Goal: Information Seeking & Learning: Learn about a topic

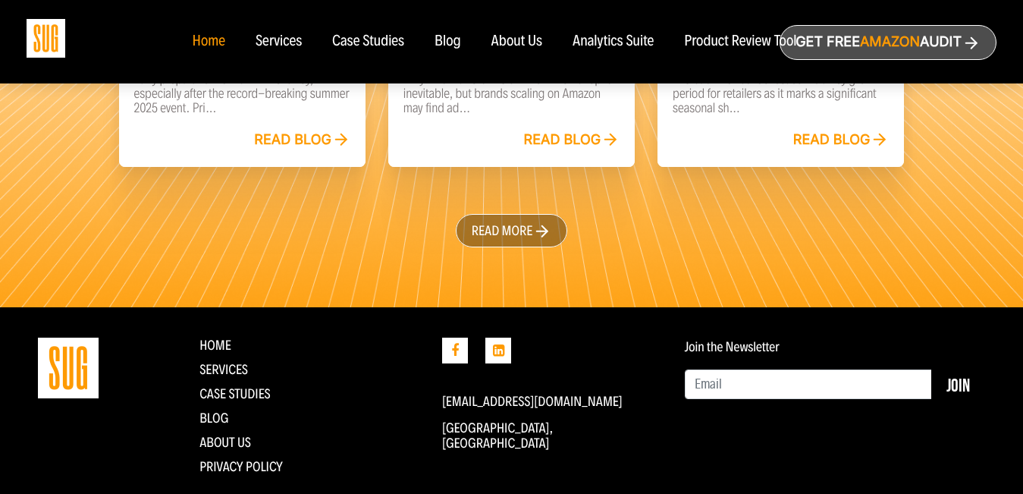
scroll to position [3568, 0]
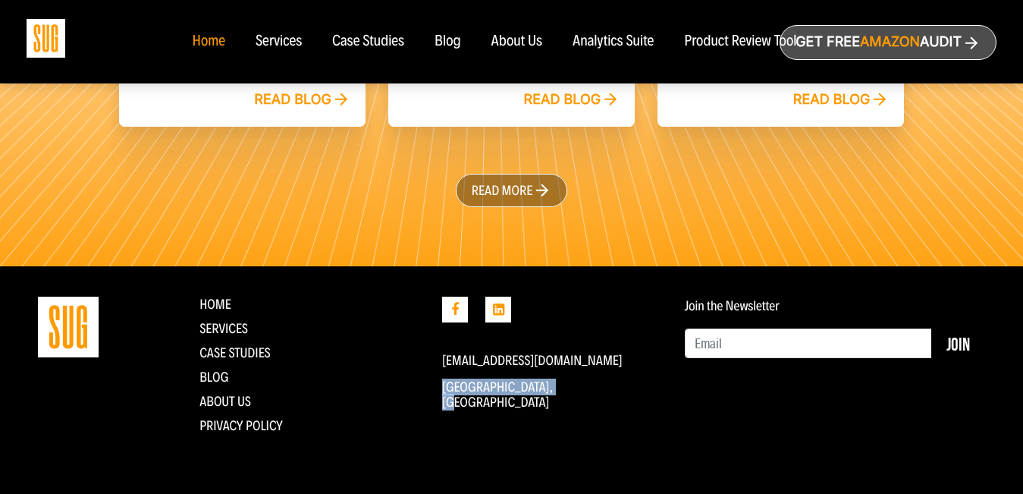
drag, startPoint x: 572, startPoint y: 403, endPoint x: 439, endPoint y: 392, distance: 133.2
click at [439, 392] on div "info@straightupgrowth.com North Park, San Diego" at bounding box center [552, 370] width 243 height 149
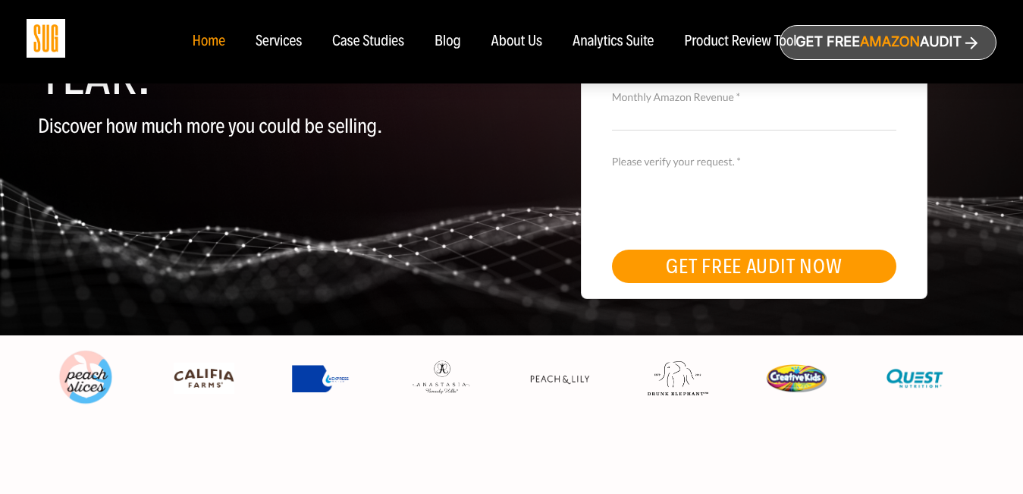
scroll to position [682, 0]
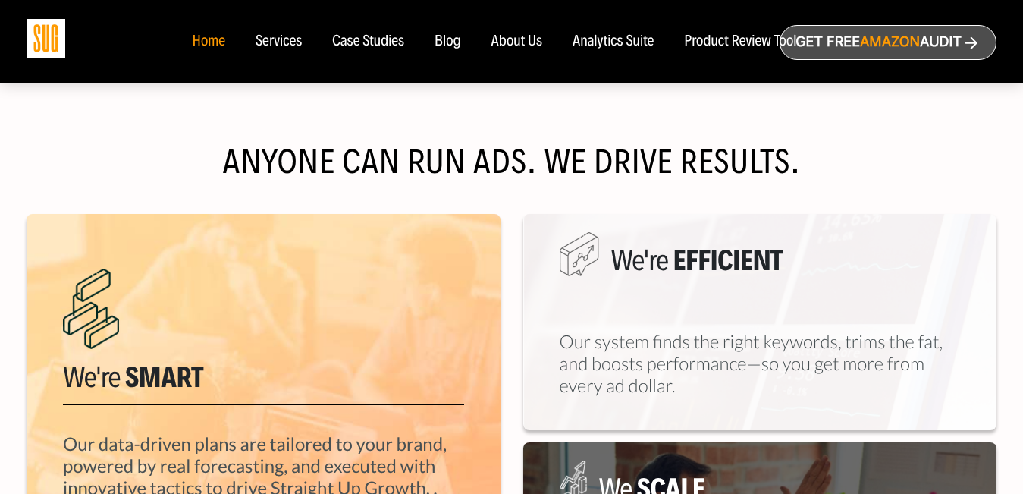
click at [519, 48] on div "About Us" at bounding box center [517, 41] width 52 height 17
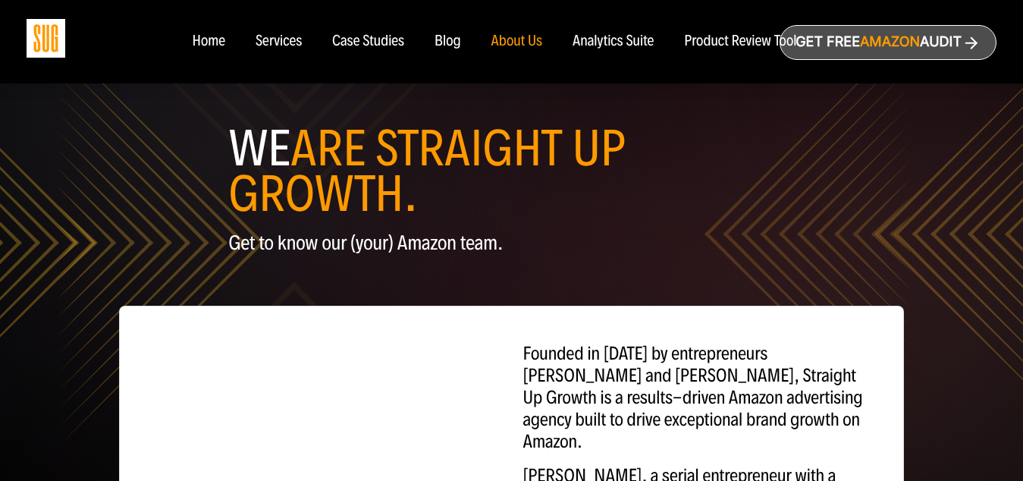
scroll to position [227, 0]
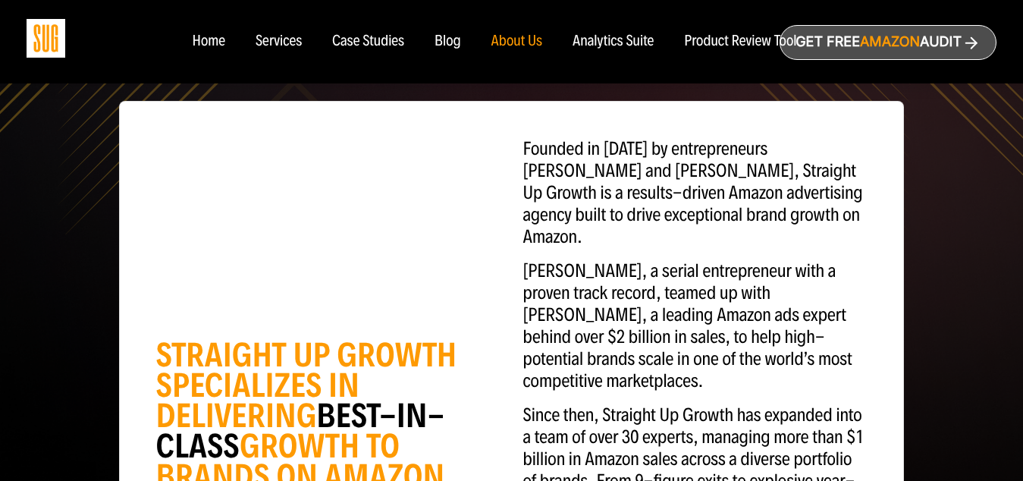
click at [643, 203] on p "Founded in [DATE] by entrepreneurs [PERSON_NAME] and [PERSON_NAME], Straight Up…" at bounding box center [694, 193] width 344 height 110
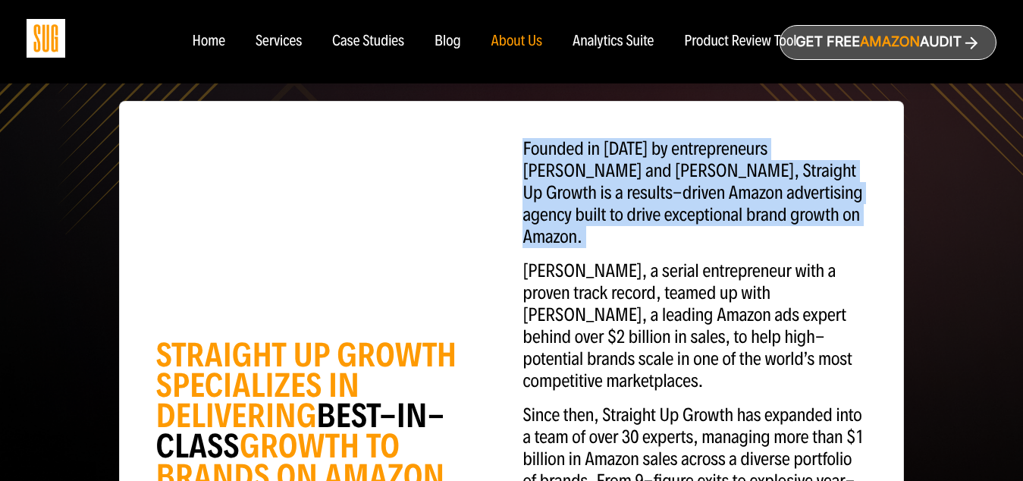
click at [643, 203] on p "Founded in [DATE] by entrepreneurs [PERSON_NAME] and [PERSON_NAME], Straight Up…" at bounding box center [694, 193] width 344 height 110
copy div "Founded in [DATE] by entrepreneurs [PERSON_NAME] and [PERSON_NAME], Straight Up…"
